Goal: Task Accomplishment & Management: Manage account settings

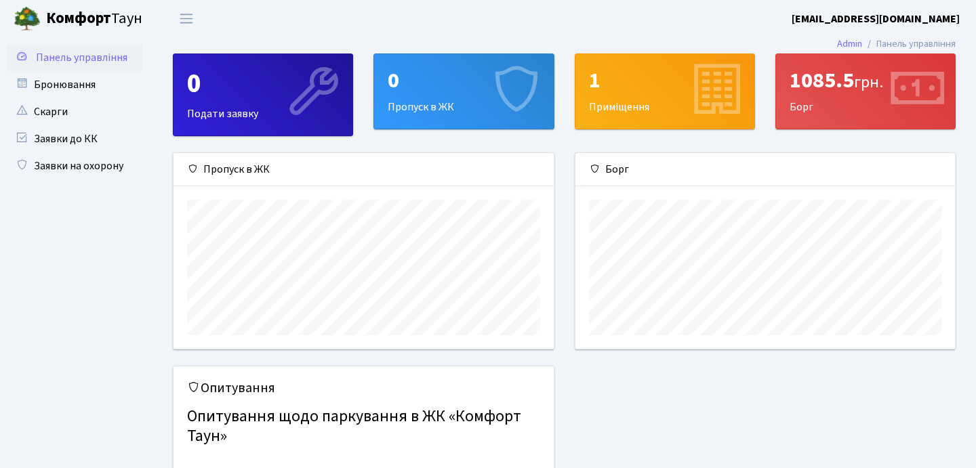
scroll to position [196, 380]
click at [56, 86] on link "Бронювання" at bounding box center [75, 84] width 136 height 27
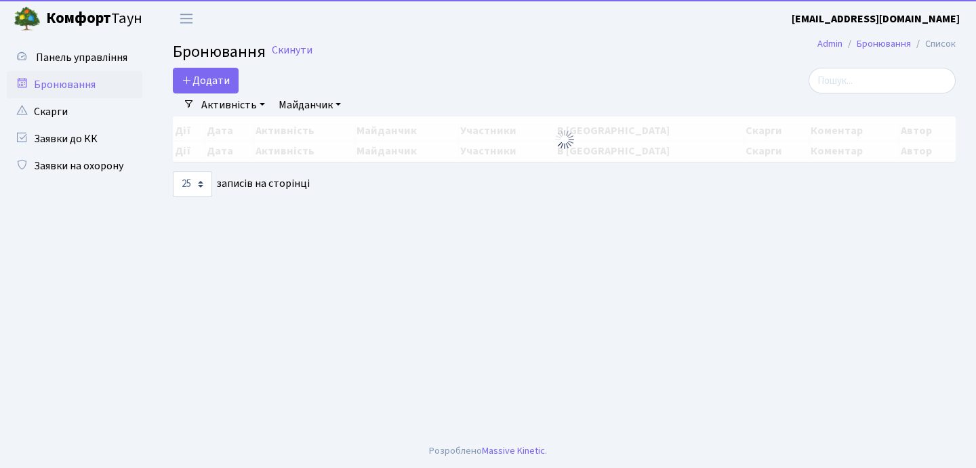
select select "25"
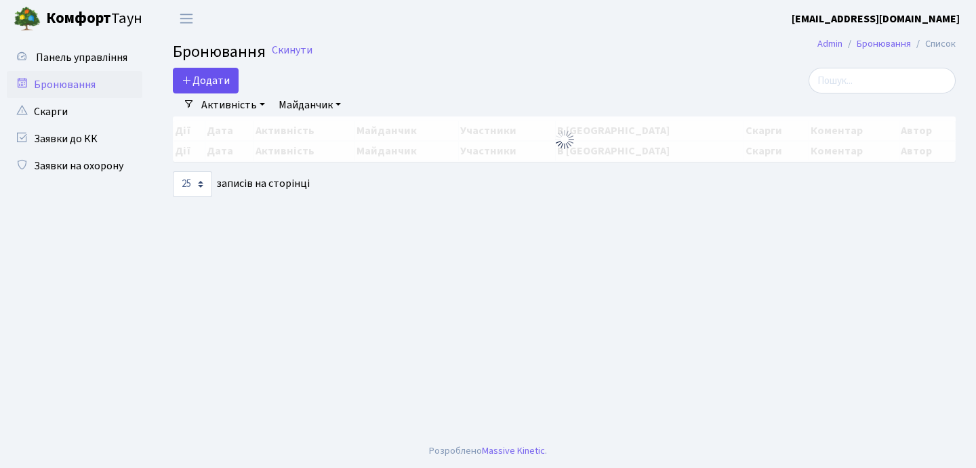
click at [219, 79] on button "Додати" at bounding box center [206, 81] width 66 height 26
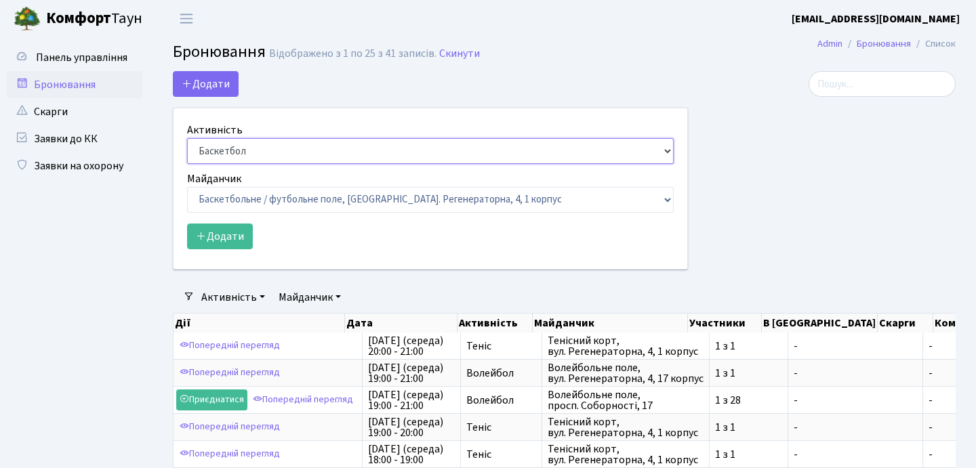
select select "1"
click at [242, 183] on div "Майданчик Баскетбольне / футбольне поле, [GEOGRAPHIC_DATA]. [STREET_ADDRESS]. […" at bounding box center [430, 192] width 487 height 42
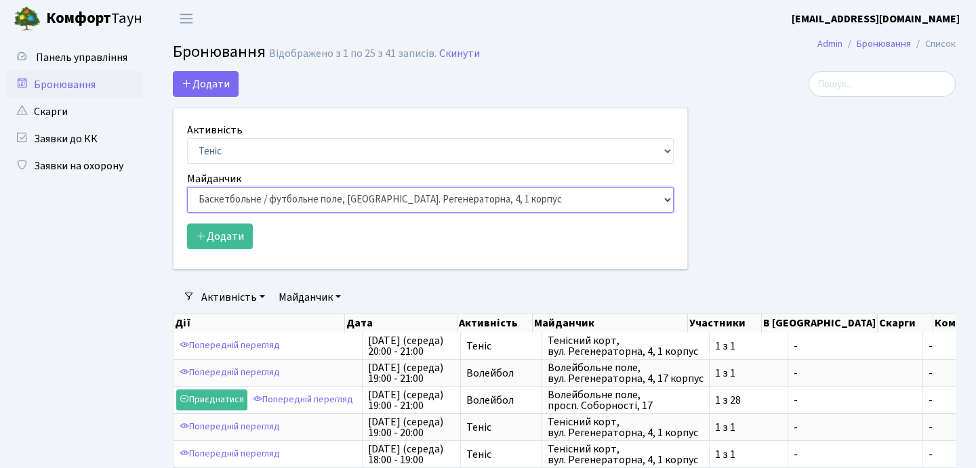
select select "1"
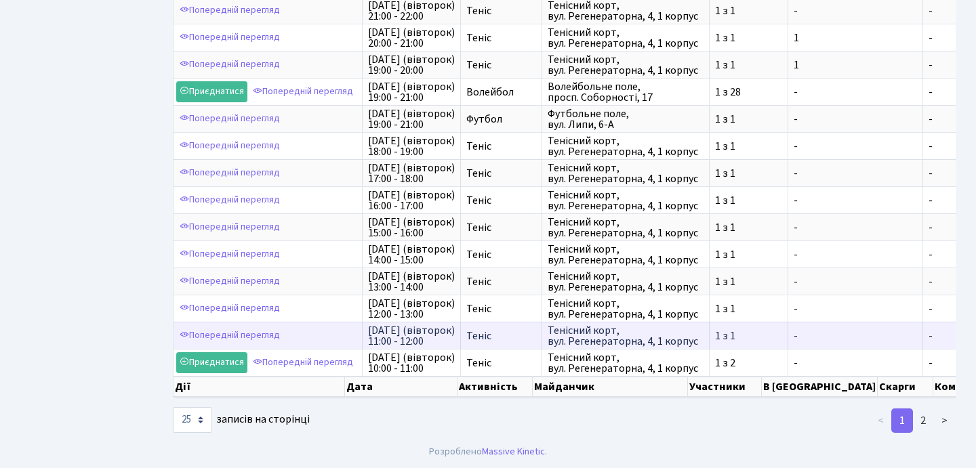
scroll to position [651, 0]
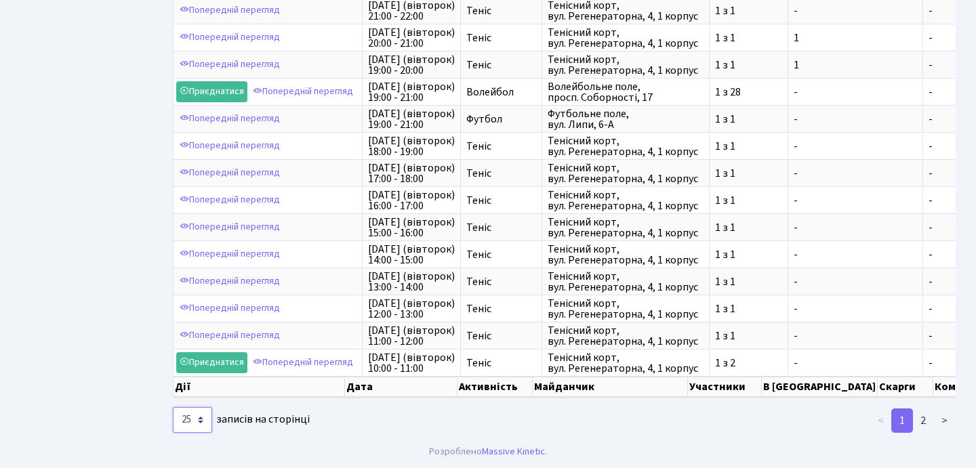
select select "100"
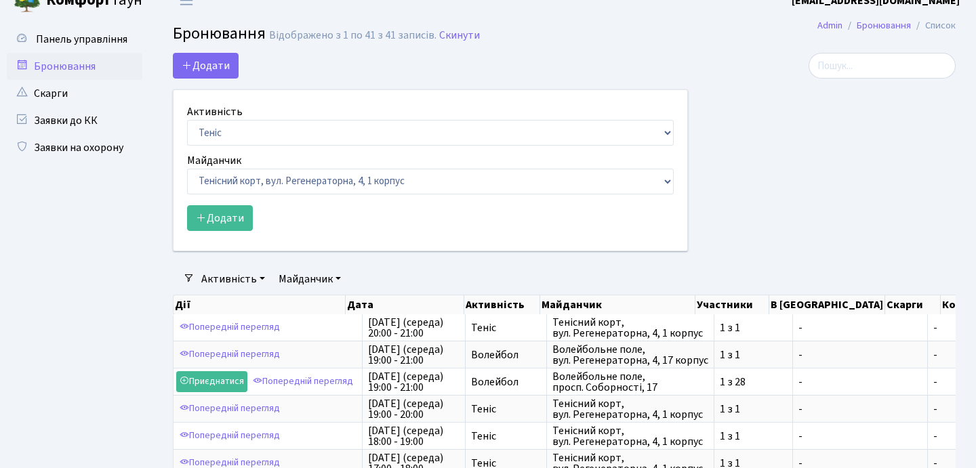
scroll to position [22, 0]
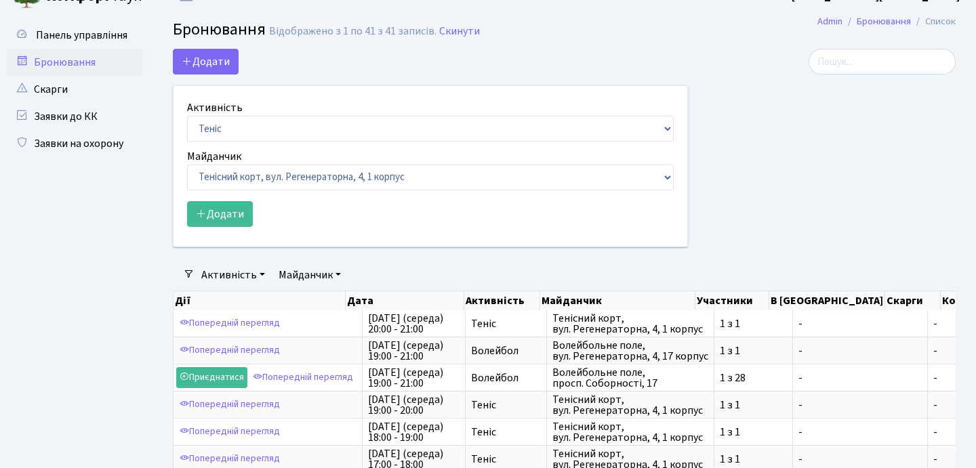
click at [241, 272] on link "Активність" at bounding box center [233, 275] width 75 height 23
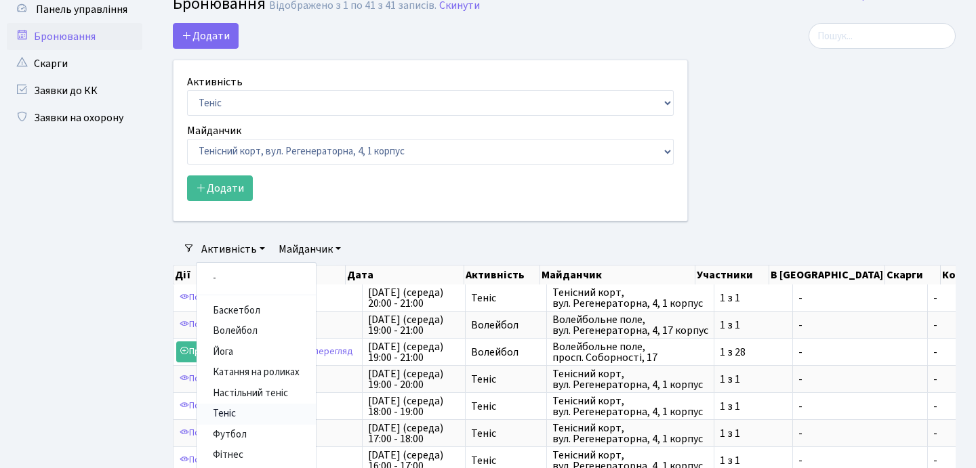
scroll to position [52, 0]
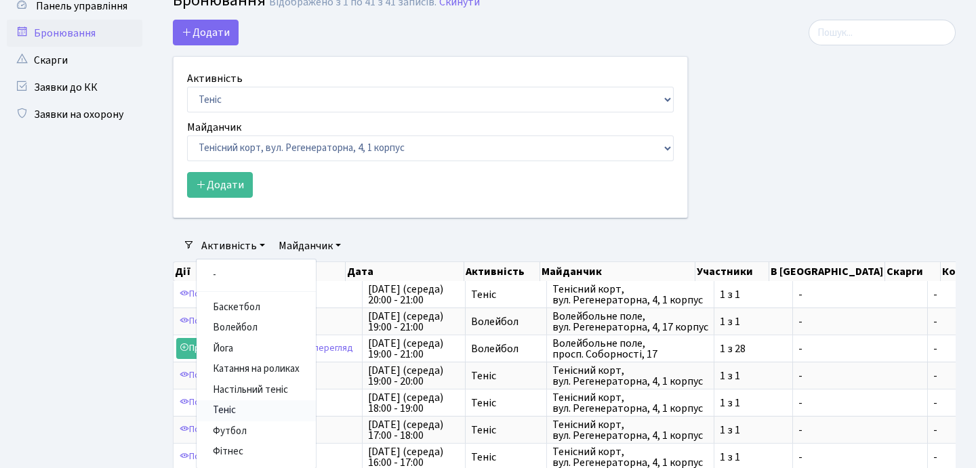
click at [232, 407] on link "Теніс" at bounding box center [256, 411] width 119 height 21
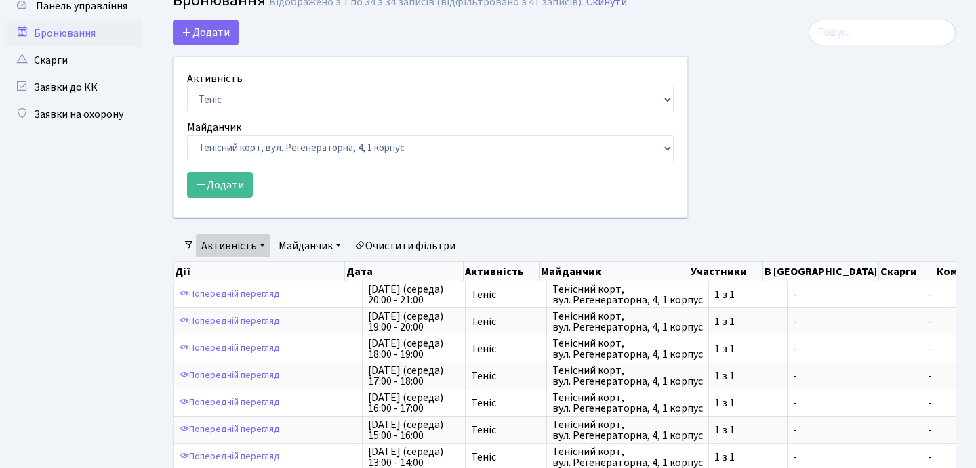
click at [306, 241] on link "Майданчик" at bounding box center [309, 246] width 73 height 23
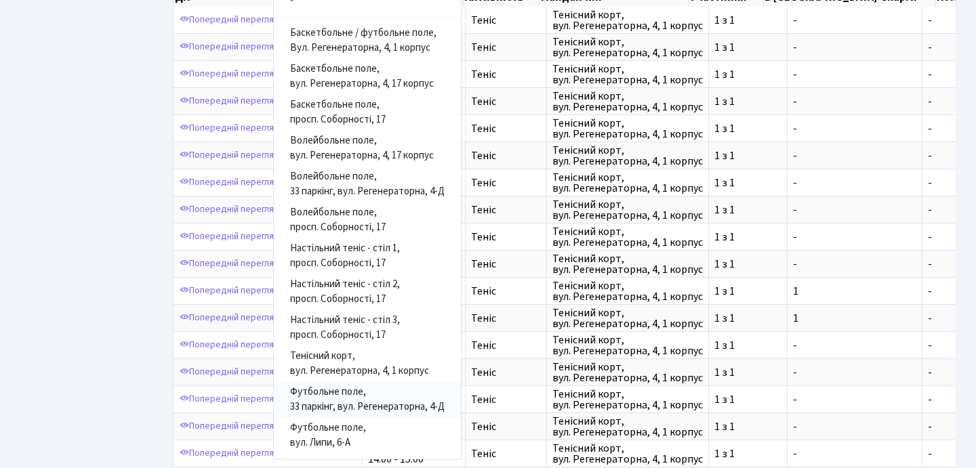
scroll to position [337, 0]
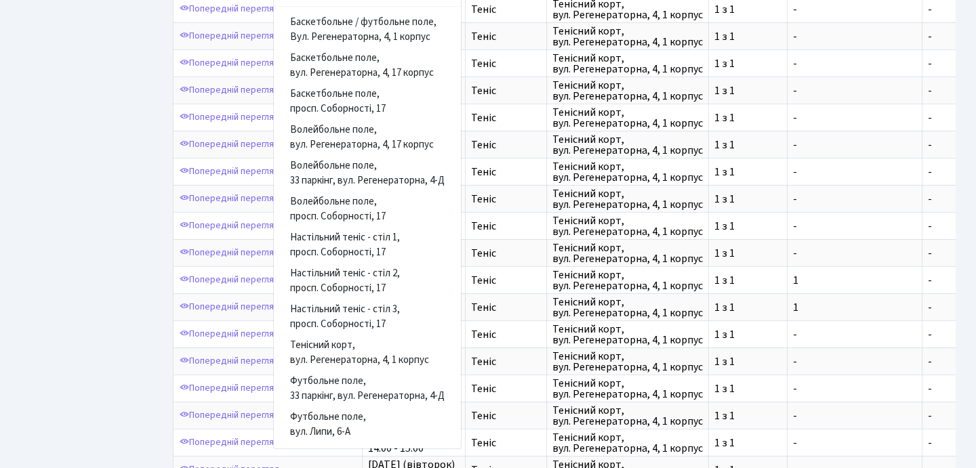
click at [346, 341] on link "Тенісний корт, вул. Регенераторна, 4, 1 корпус" at bounding box center [367, 354] width 187 height 36
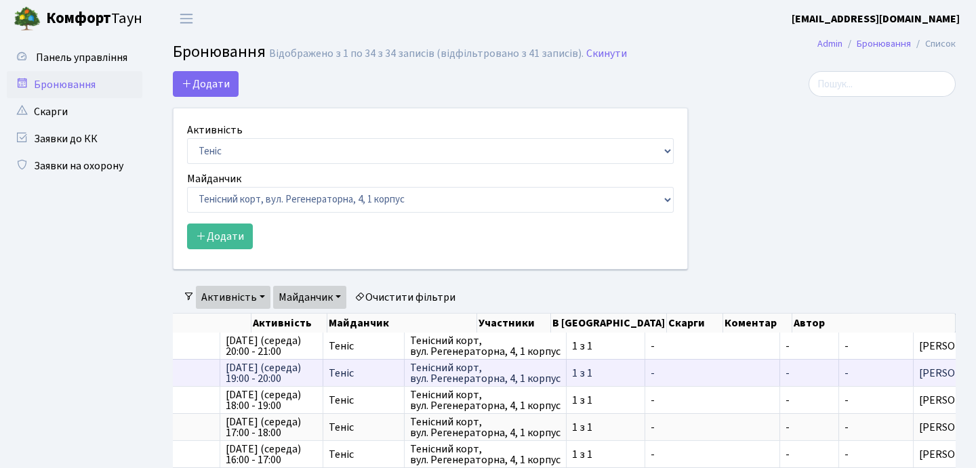
scroll to position [0, 142]
